Goal: Transaction & Acquisition: Subscribe to service/newsletter

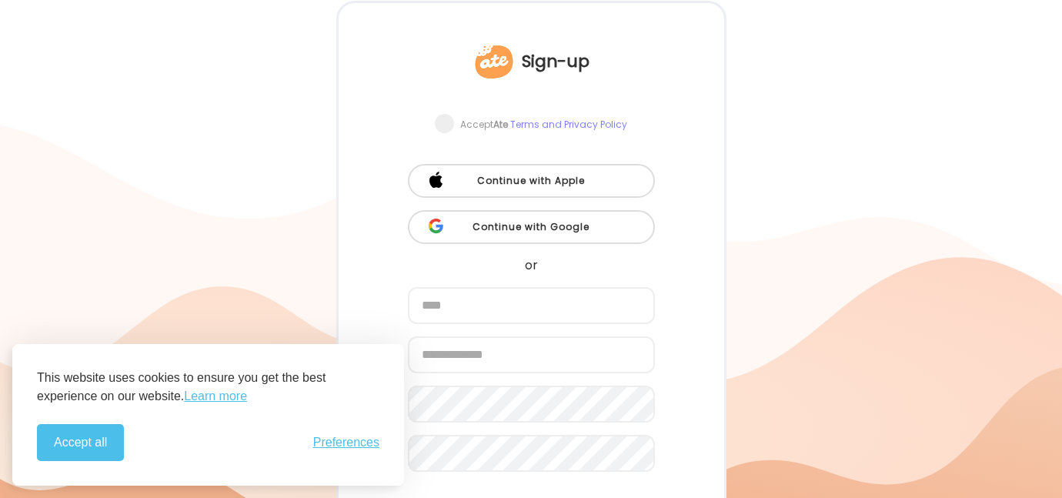
scroll to position [102, 0]
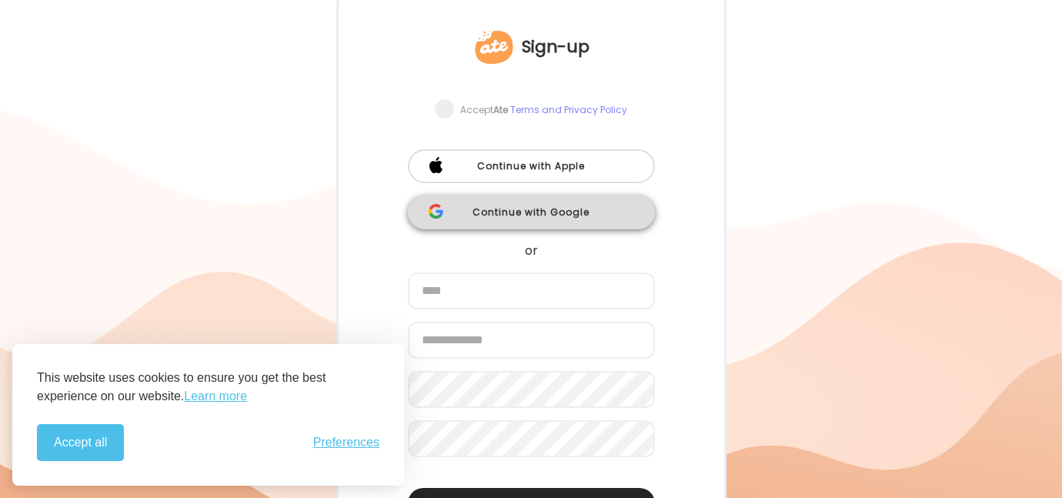
click at [563, 209] on div "Continue with Google" at bounding box center [531, 213] width 247 height 34
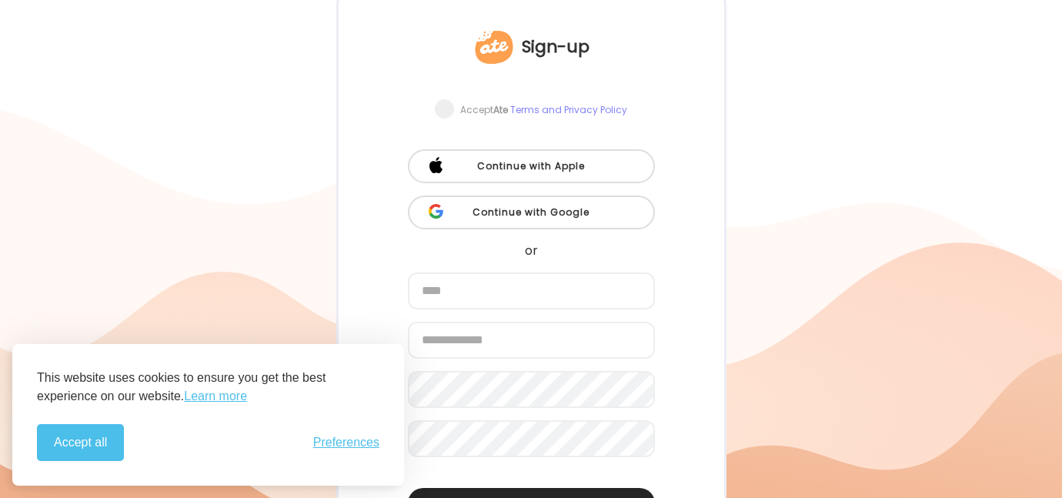
scroll to position [14, 0]
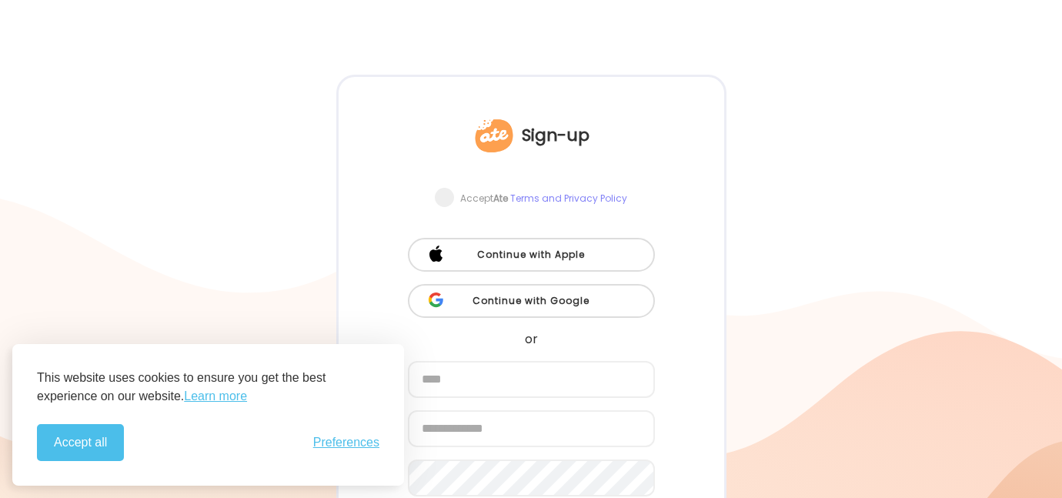
click at [572, 193] on link "Terms and Privacy Policy" at bounding box center [568, 198] width 117 height 13
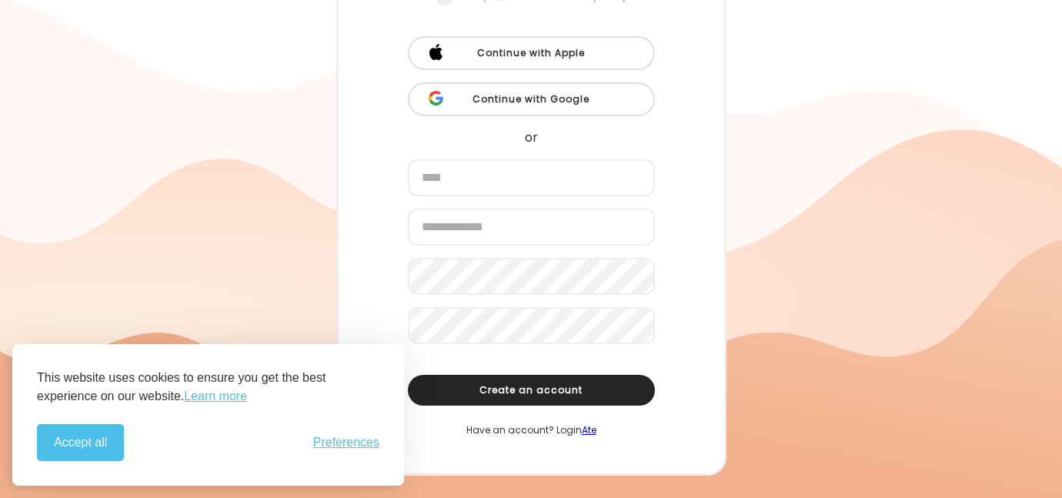
scroll to position [202, 0]
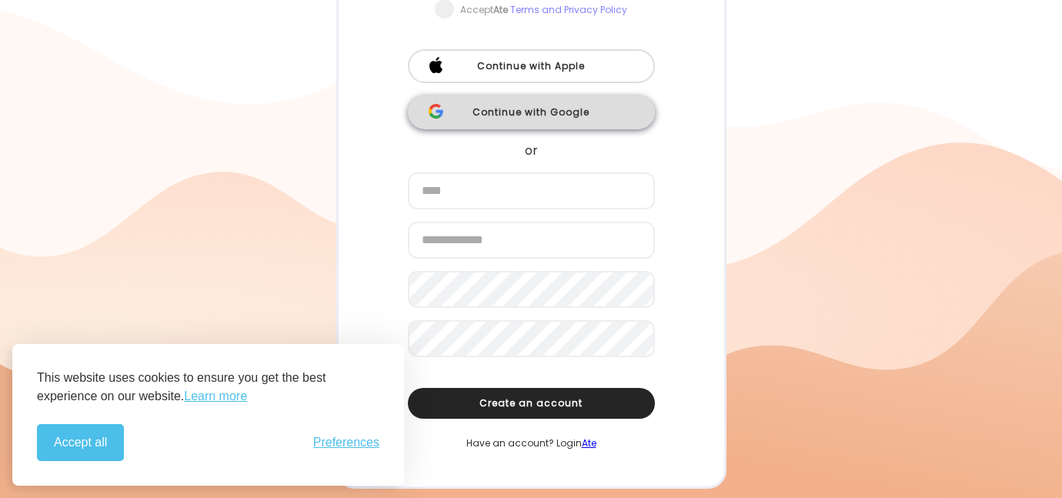
click at [530, 113] on div "Continue with Google" at bounding box center [531, 112] width 247 height 34
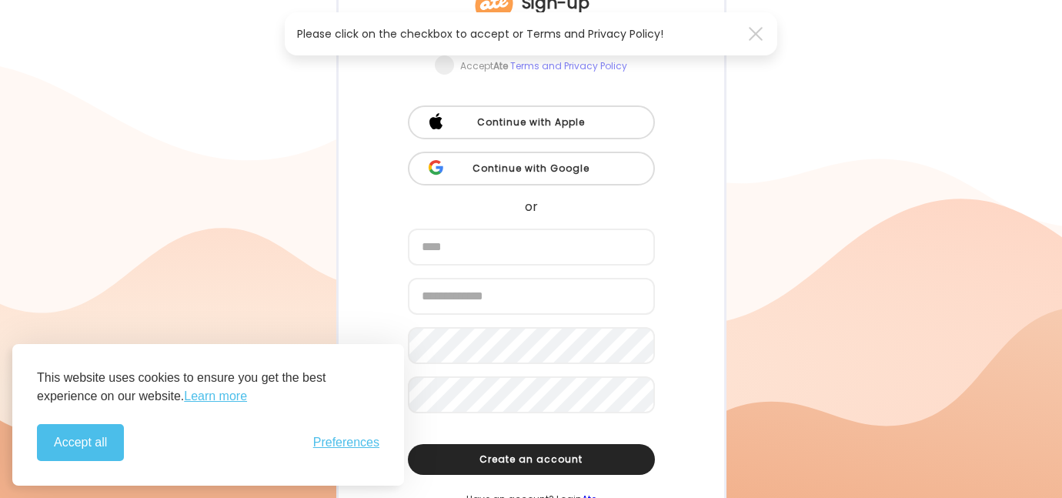
scroll to position [0, 0]
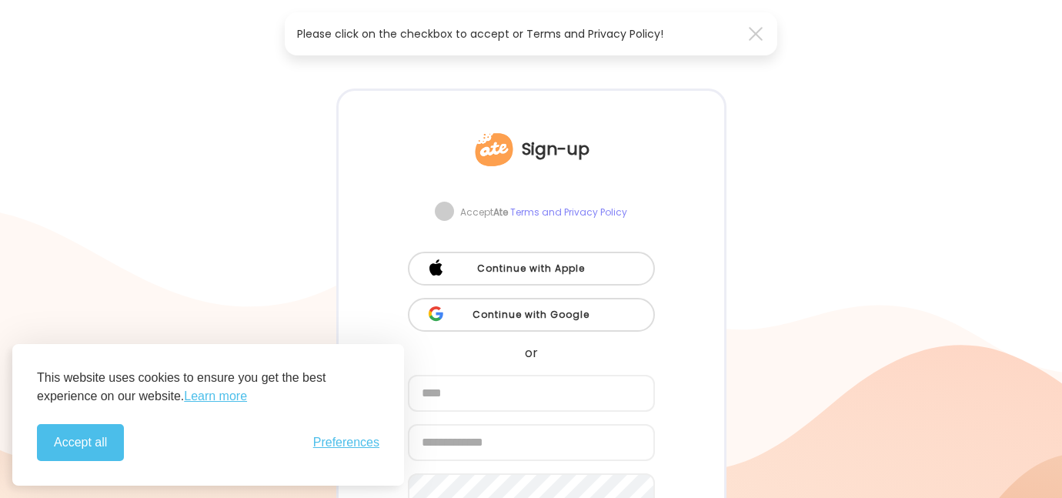
click at [444, 209] on span at bounding box center [444, 211] width 19 height 19
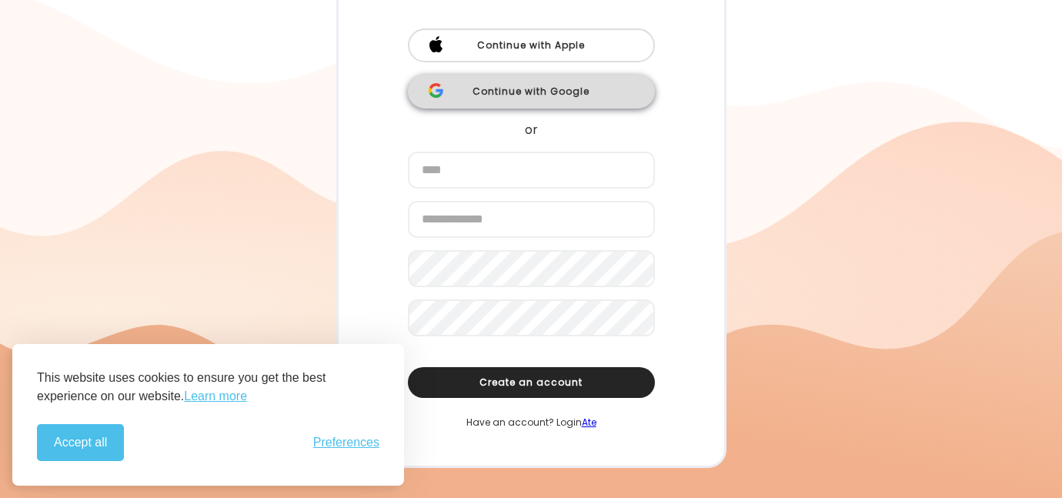
click at [543, 96] on div "Continue with Google" at bounding box center [531, 92] width 247 height 34
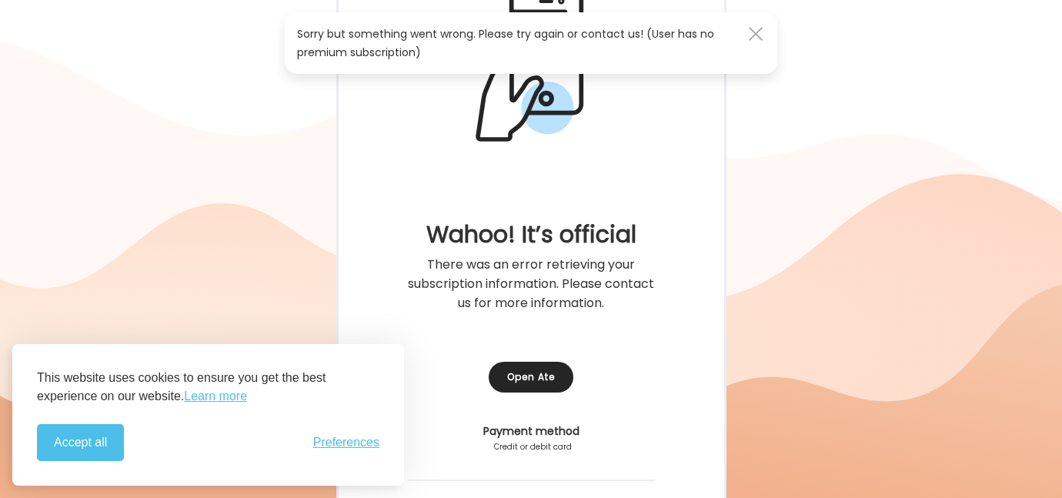
click at [756, 38] on div at bounding box center [755, 33] width 31 height 31
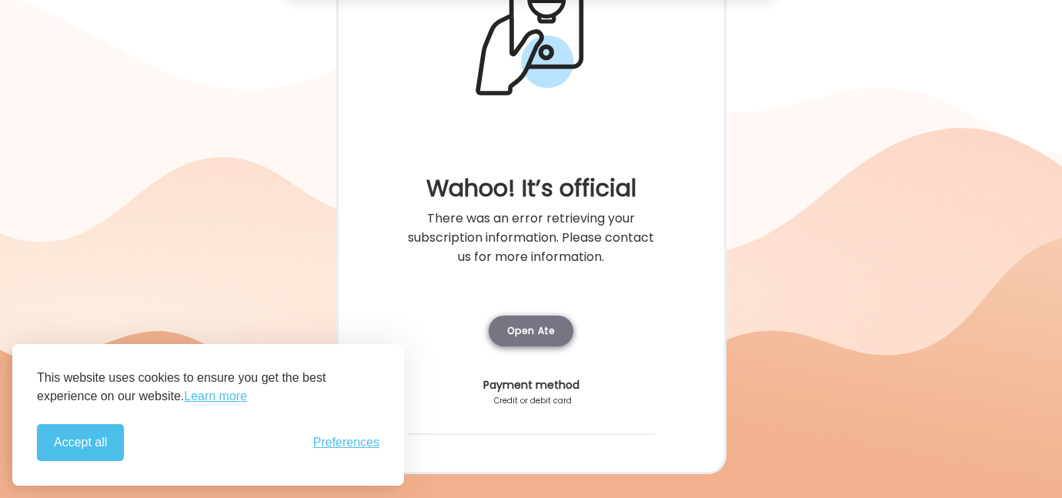
scroll to position [268, 0]
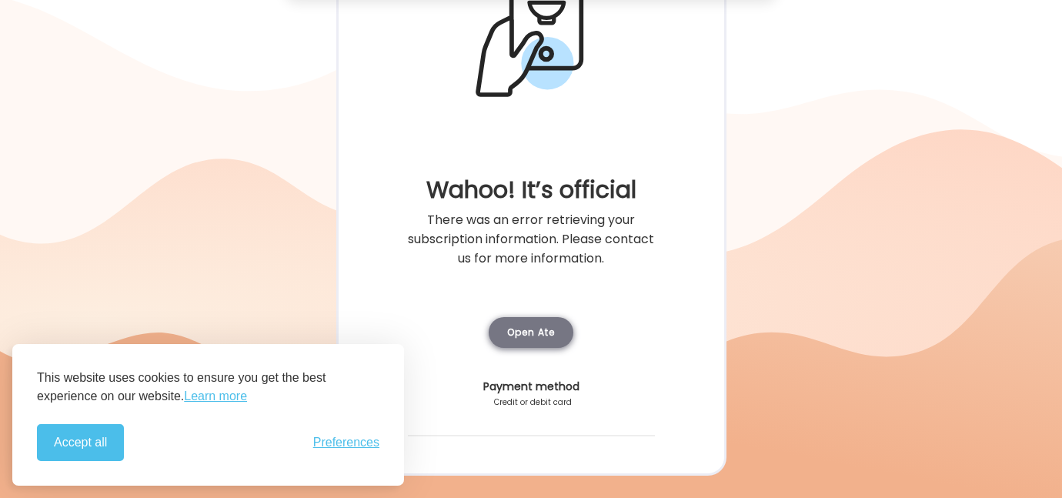
click at [529, 333] on div "Open Ate" at bounding box center [531, 332] width 85 height 31
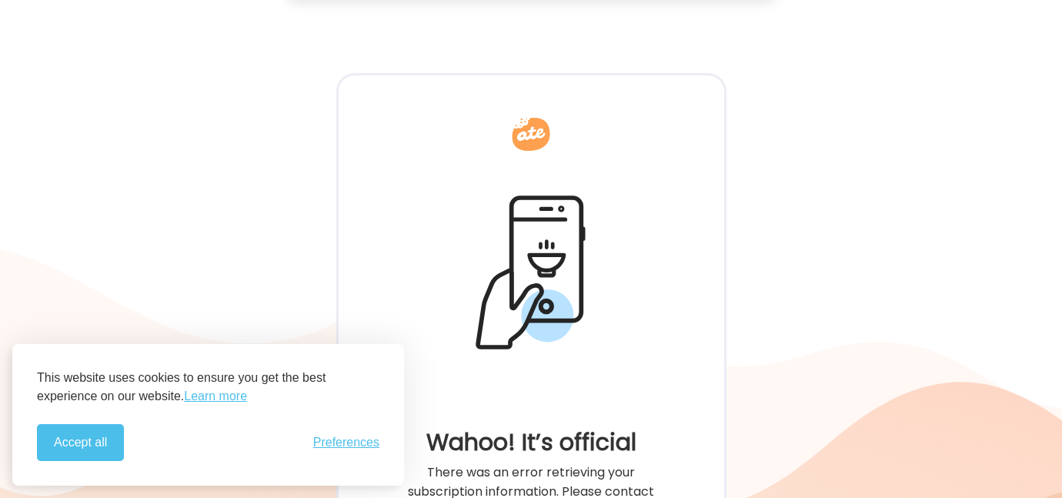
scroll to position [0, 0]
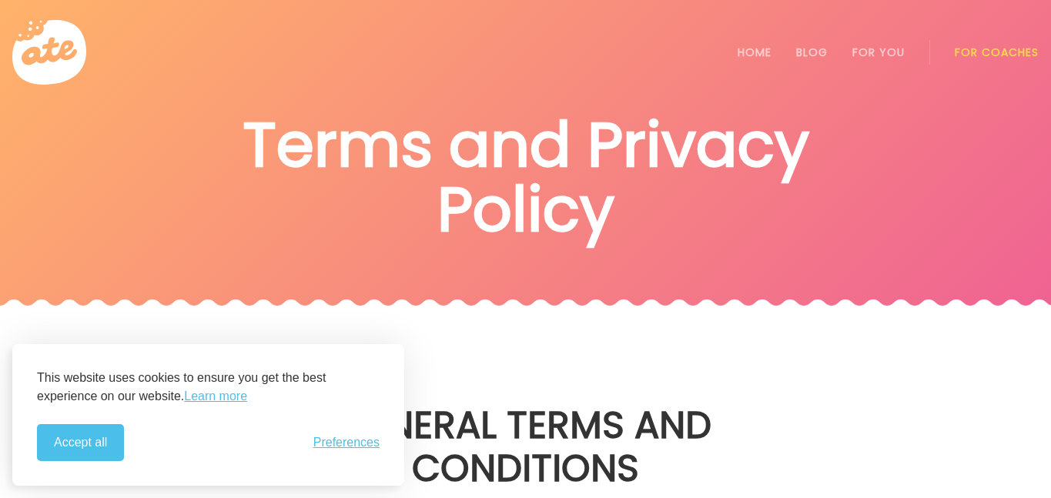
click at [356, 440] on span "Preferences" at bounding box center [346, 443] width 66 height 14
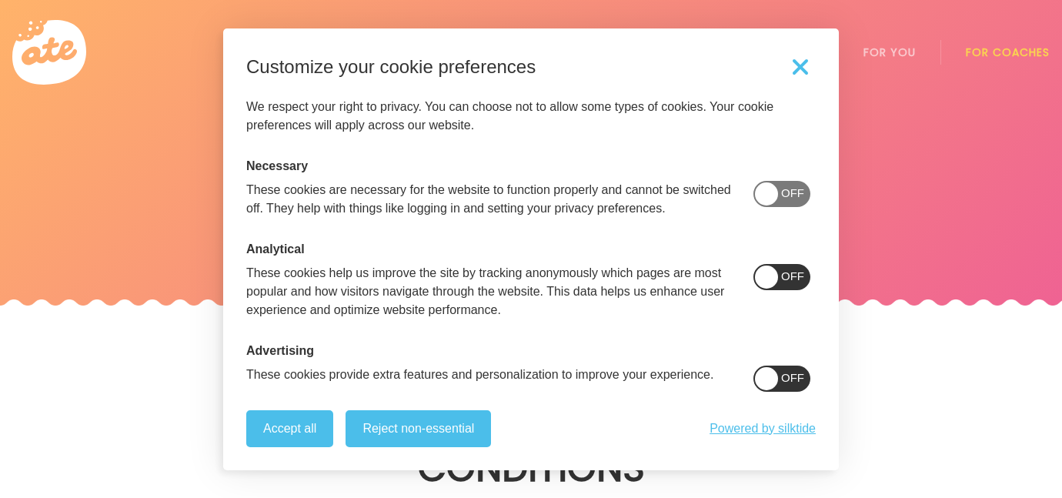
click at [787, 272] on span "On" at bounding box center [796, 275] width 18 height 13
click at [787, 383] on span "On" at bounding box center [796, 377] width 18 height 13
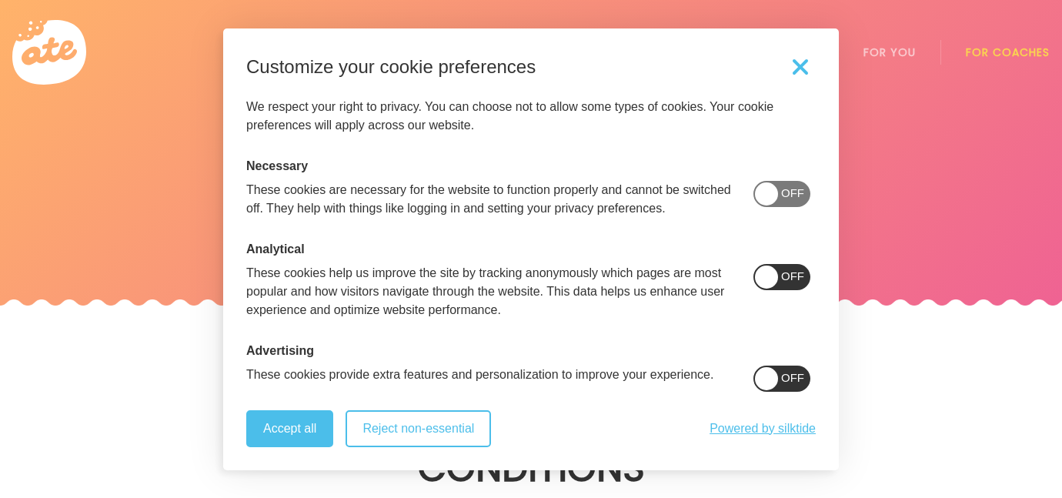
click at [444, 434] on button "Reject non-essential" at bounding box center [418, 428] width 145 height 37
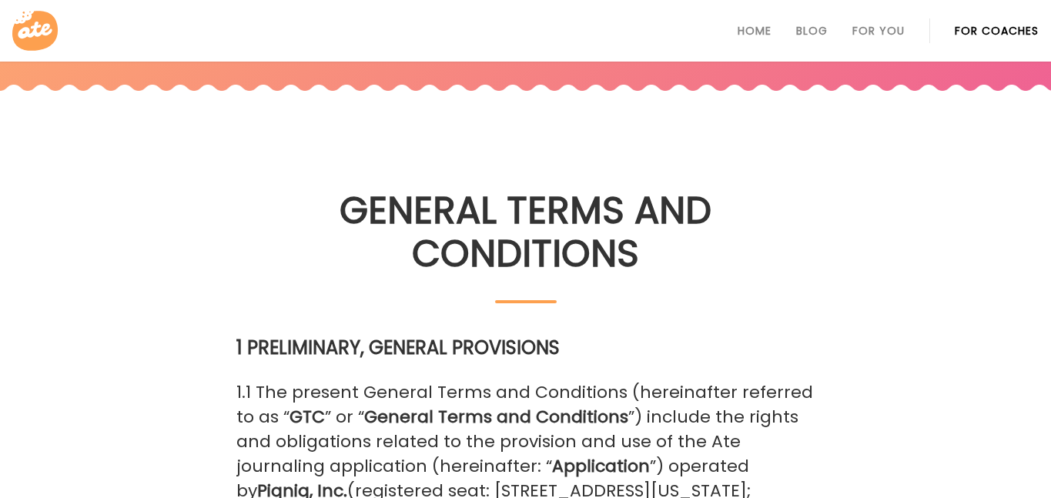
scroll to position [139, 0]
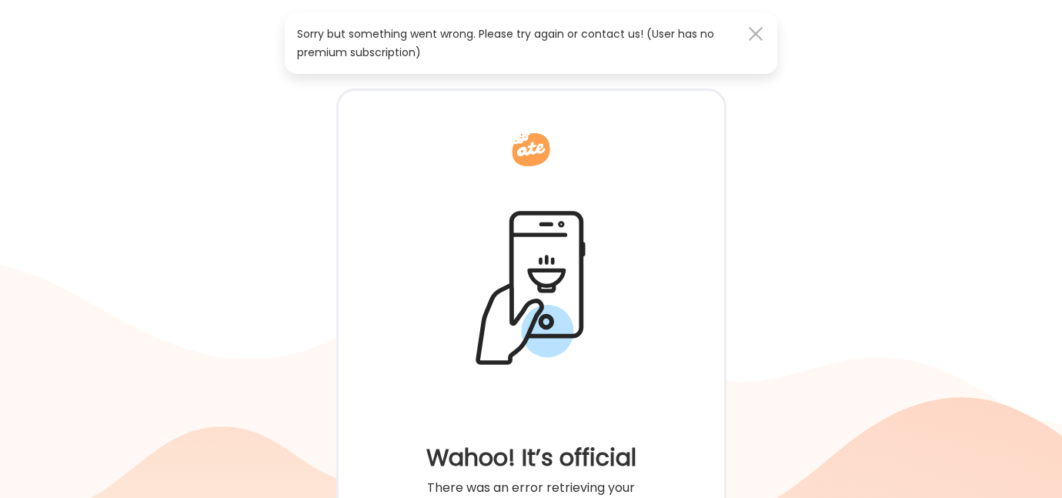
click at [751, 34] on div at bounding box center [755, 33] width 31 height 31
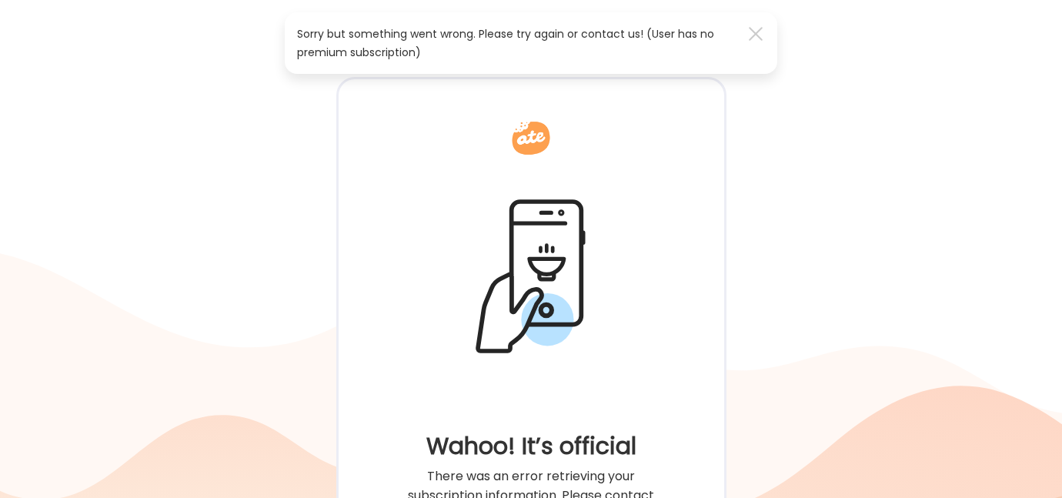
scroll to position [24, 0]
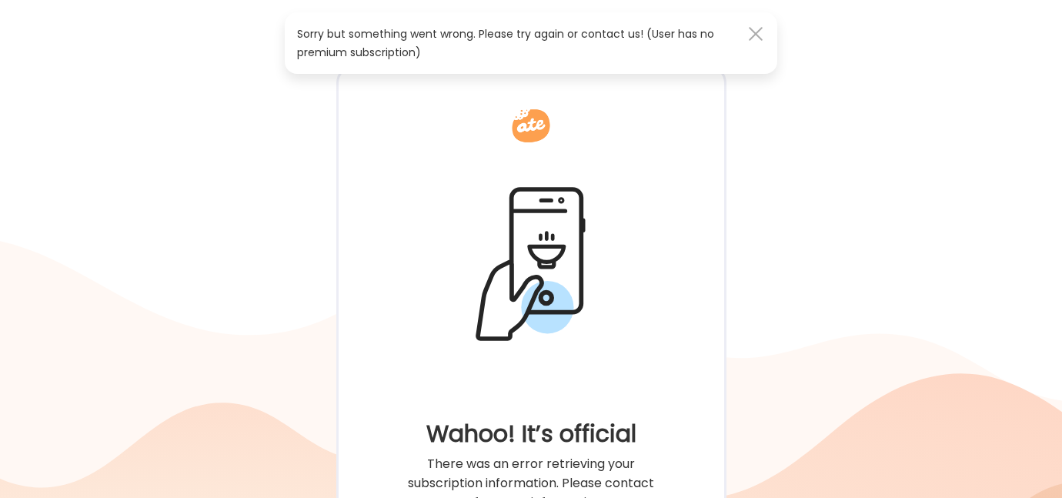
click at [747, 31] on div at bounding box center [755, 33] width 31 height 31
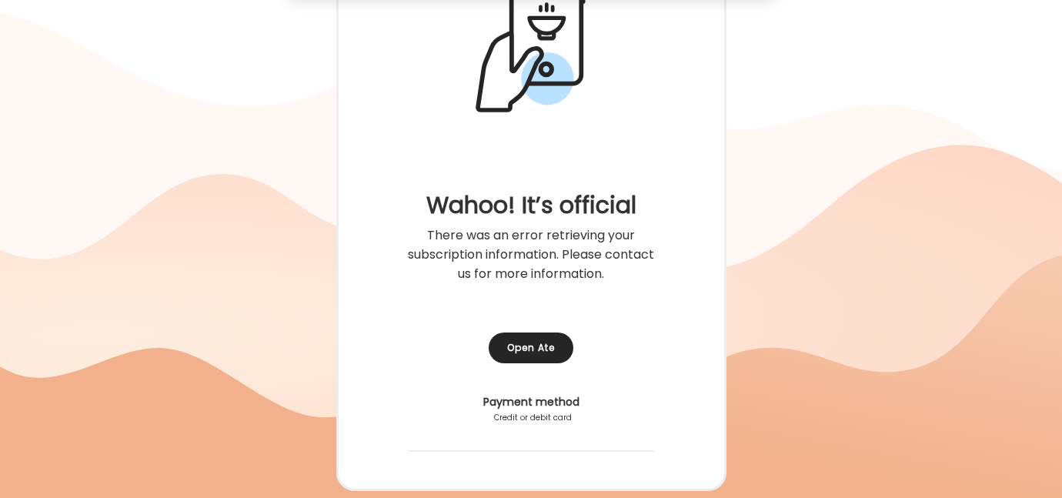
scroll to position [274, 0]
